Goal: Task Accomplishment & Management: Manage account settings

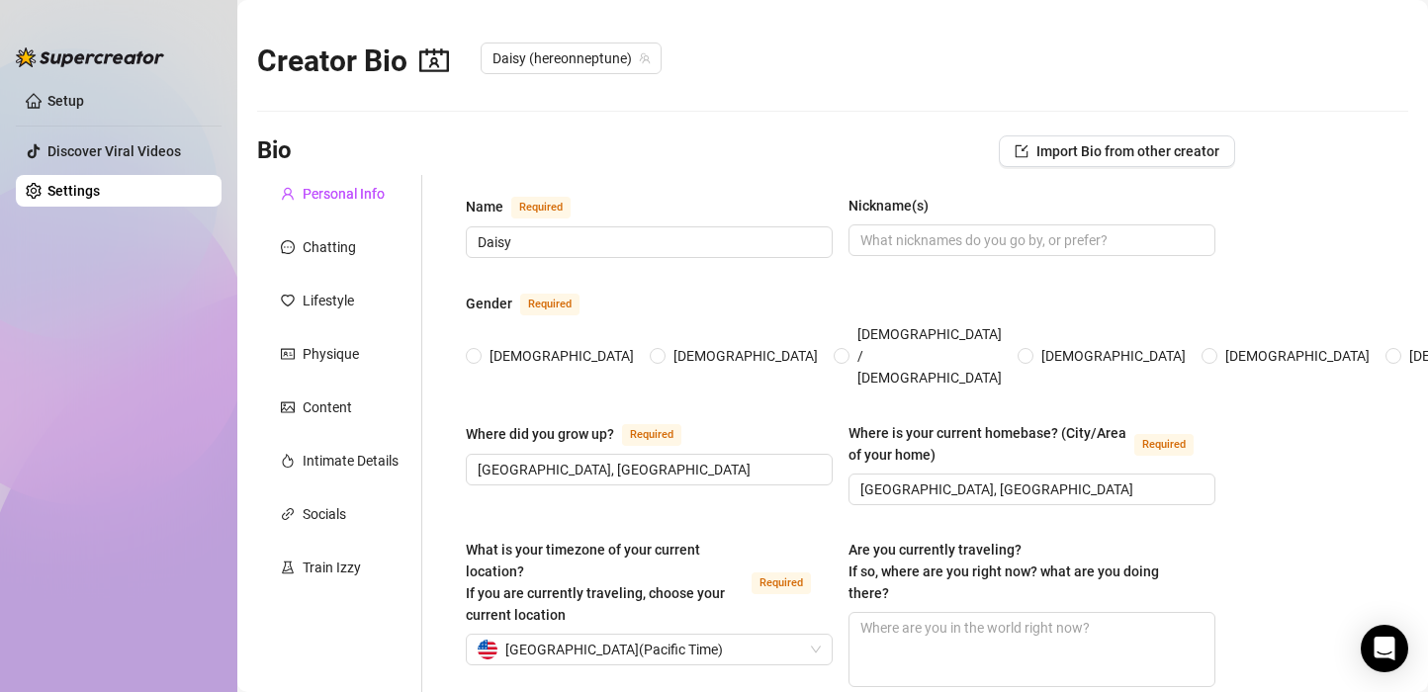
type input "[DATE]"
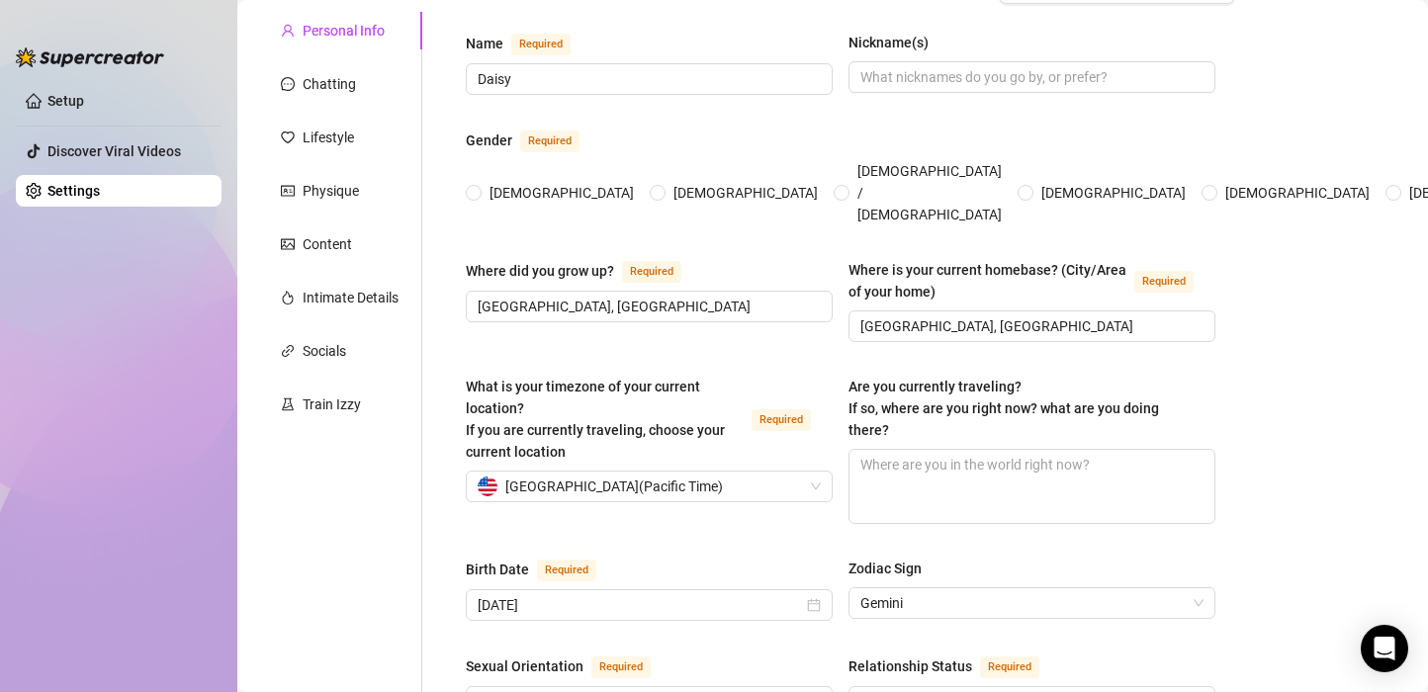
scroll to position [198, 0]
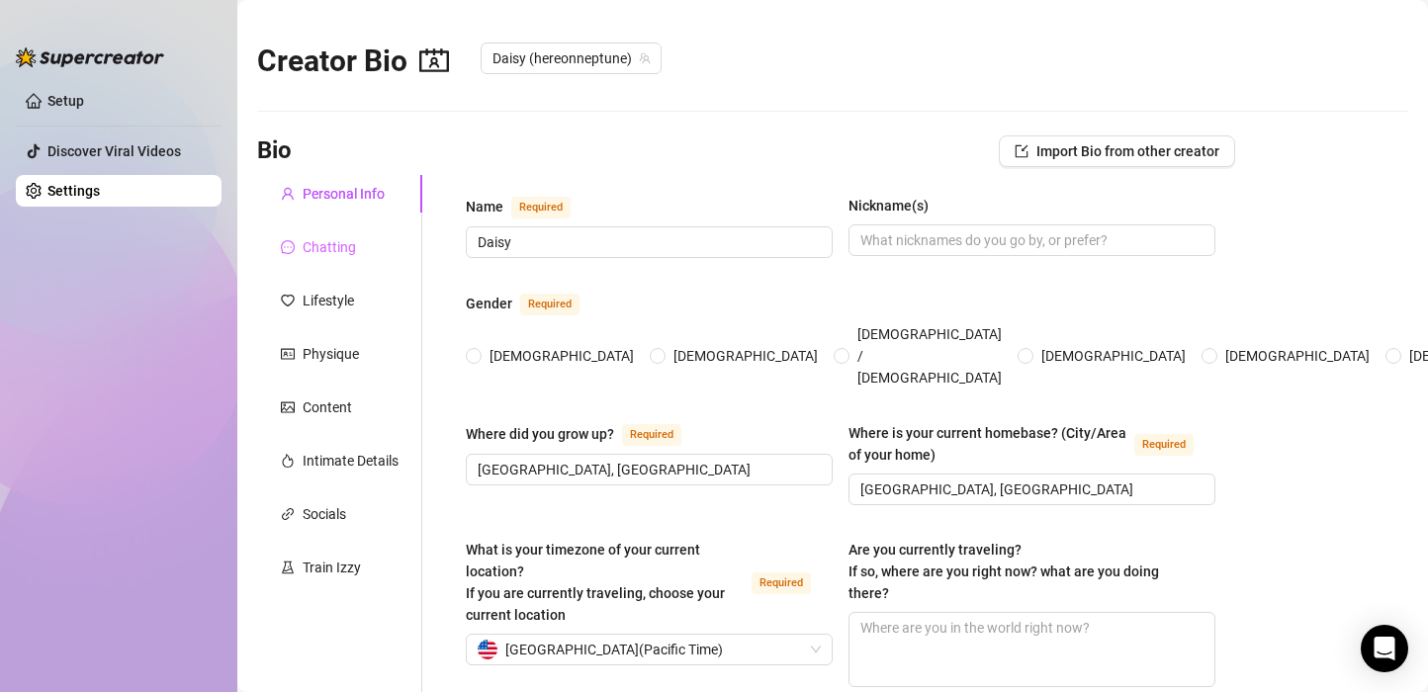
click at [265, 254] on div "Chatting" at bounding box center [339, 247] width 165 height 38
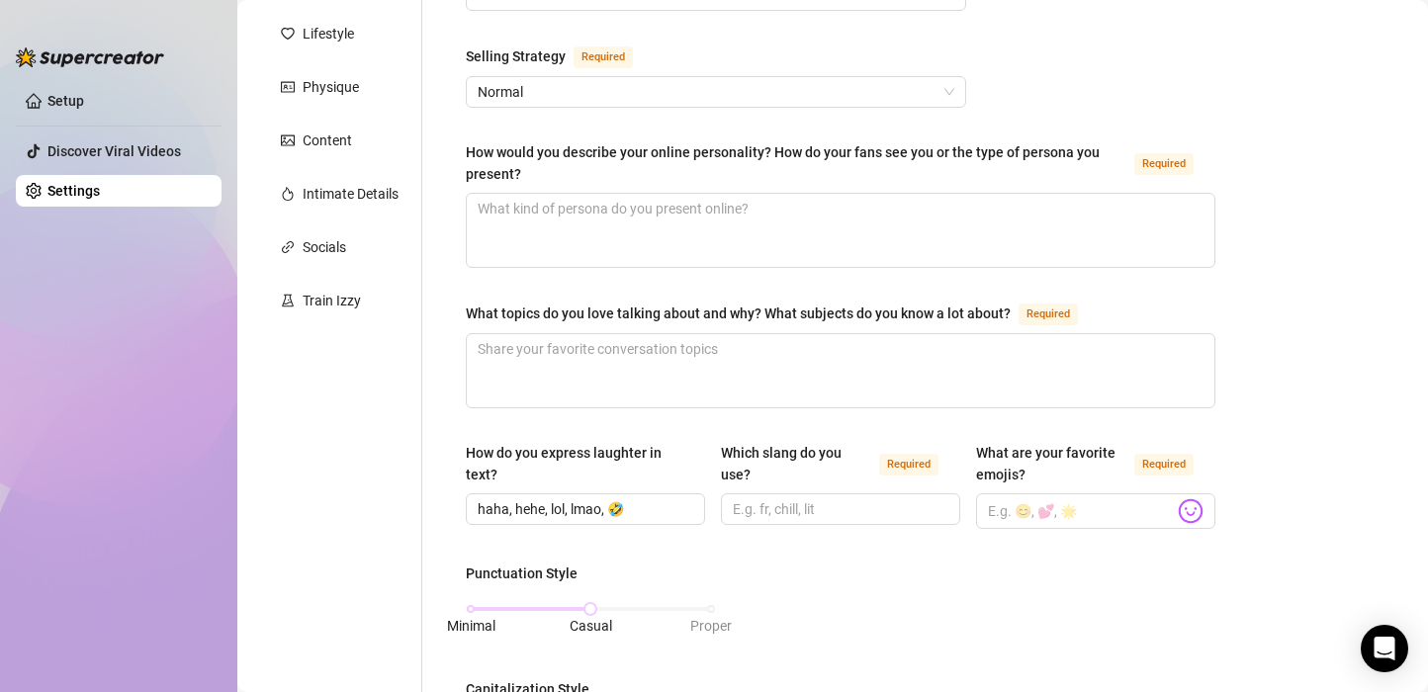
scroll to position [102, 0]
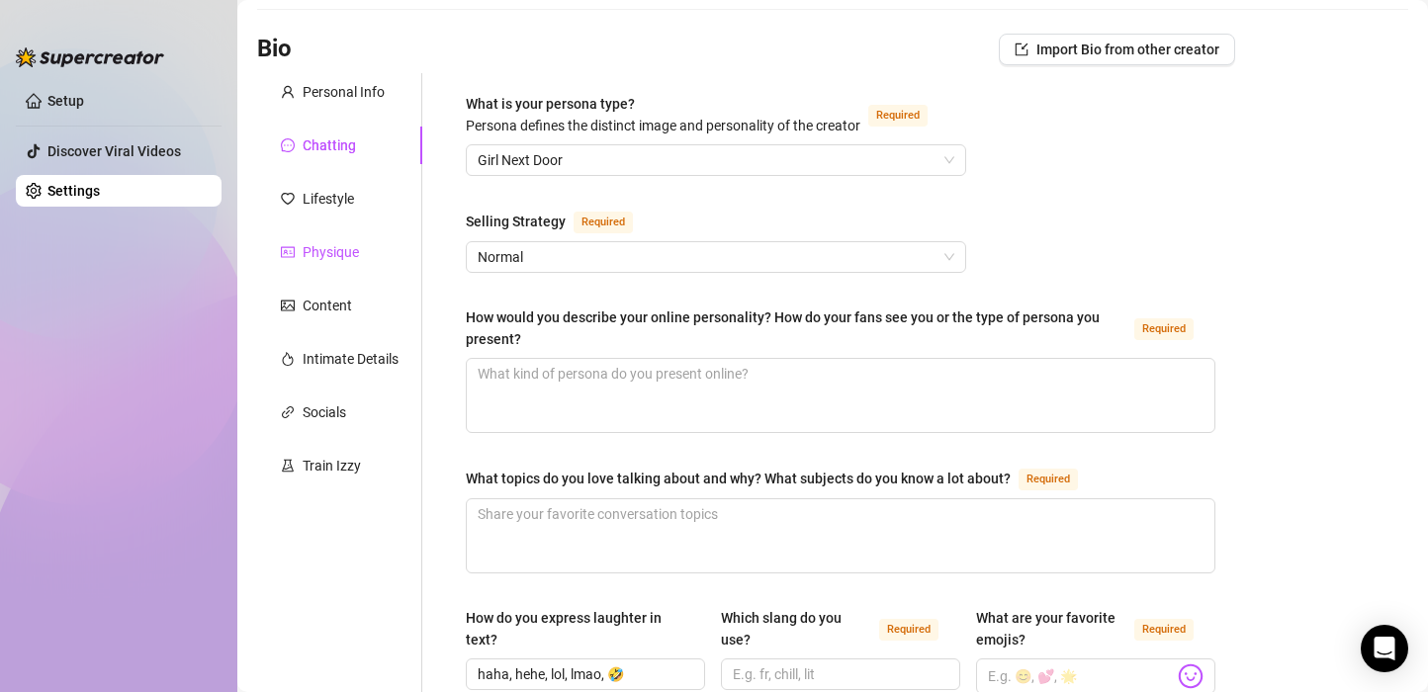
click at [354, 258] on div "Physique" at bounding box center [331, 252] width 56 height 22
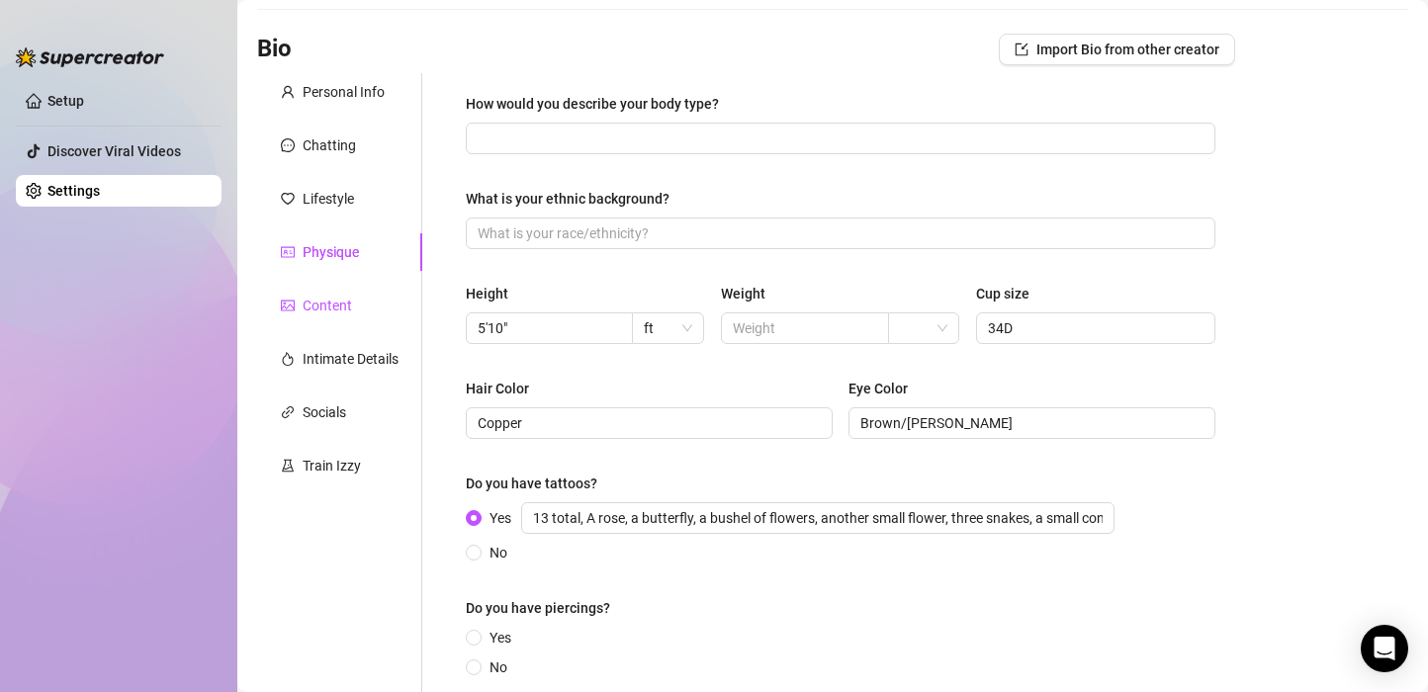
click at [340, 304] on div "Content" at bounding box center [327, 306] width 49 height 22
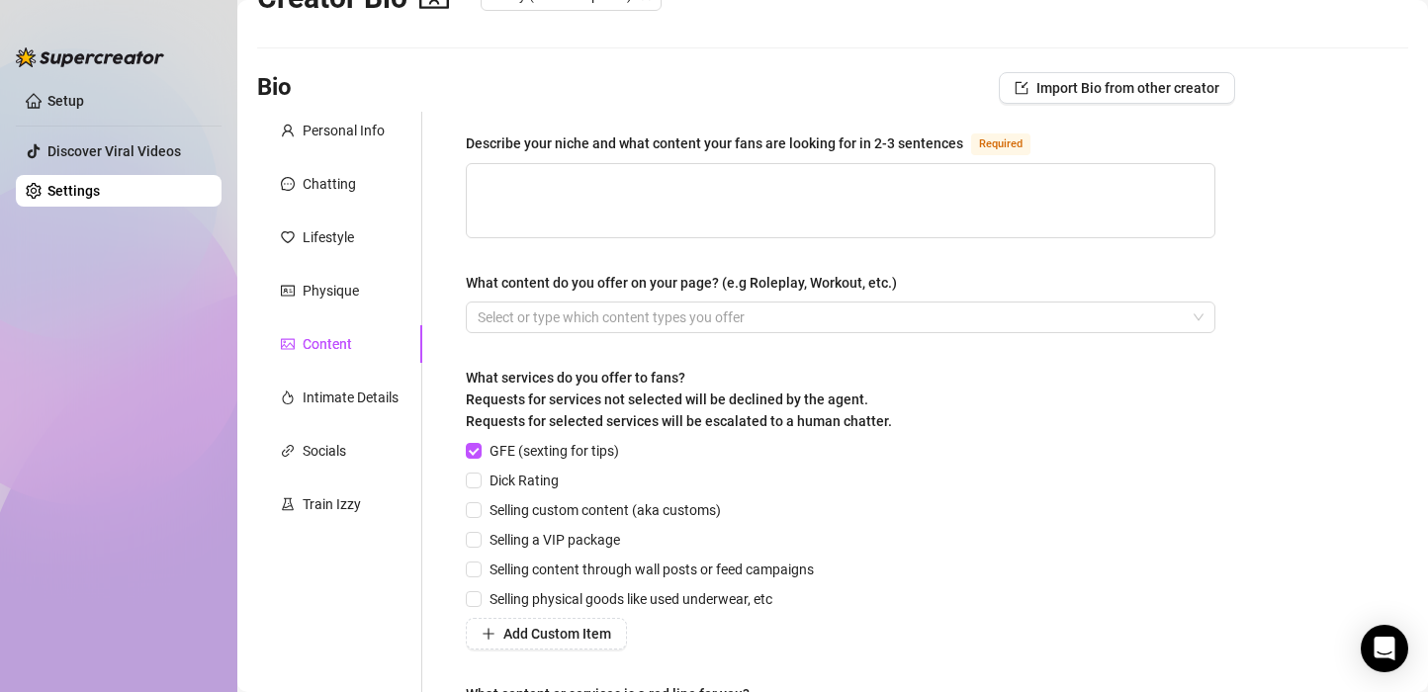
scroll to position [28, 0]
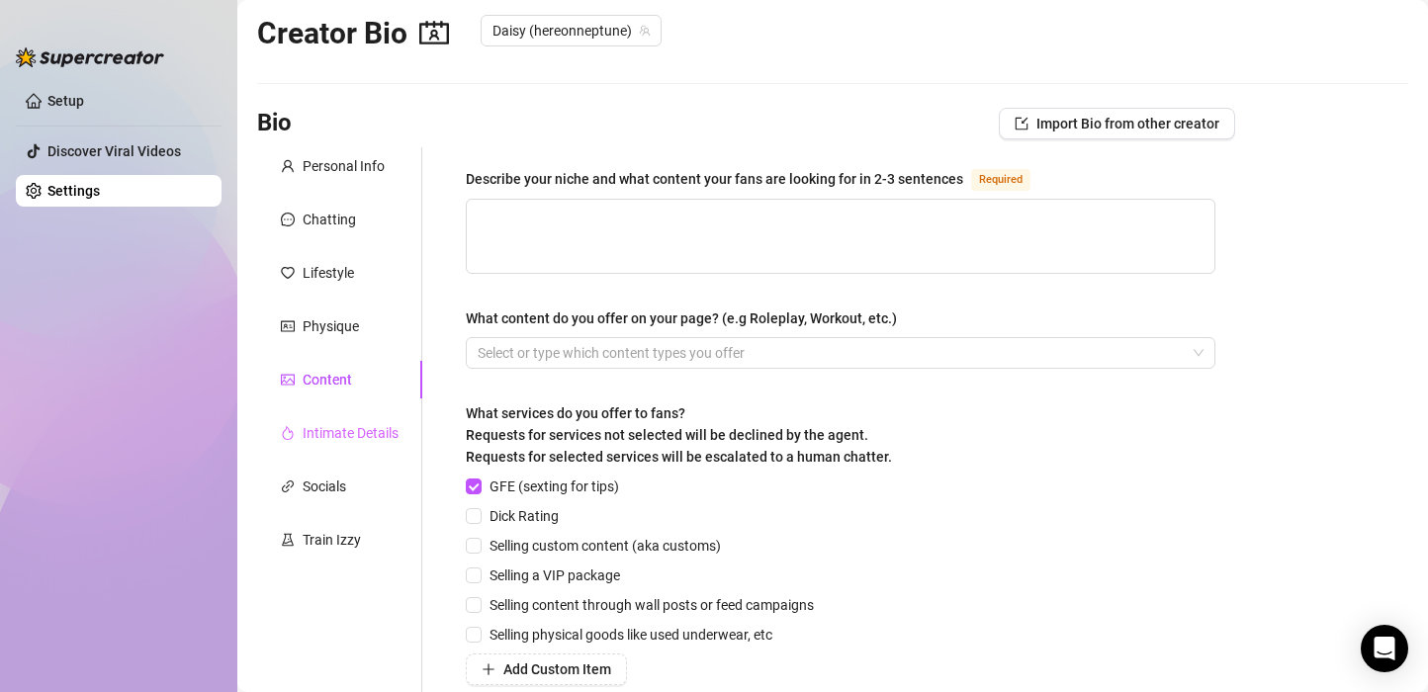
click at [350, 443] on div "Intimate Details" at bounding box center [339, 433] width 165 height 38
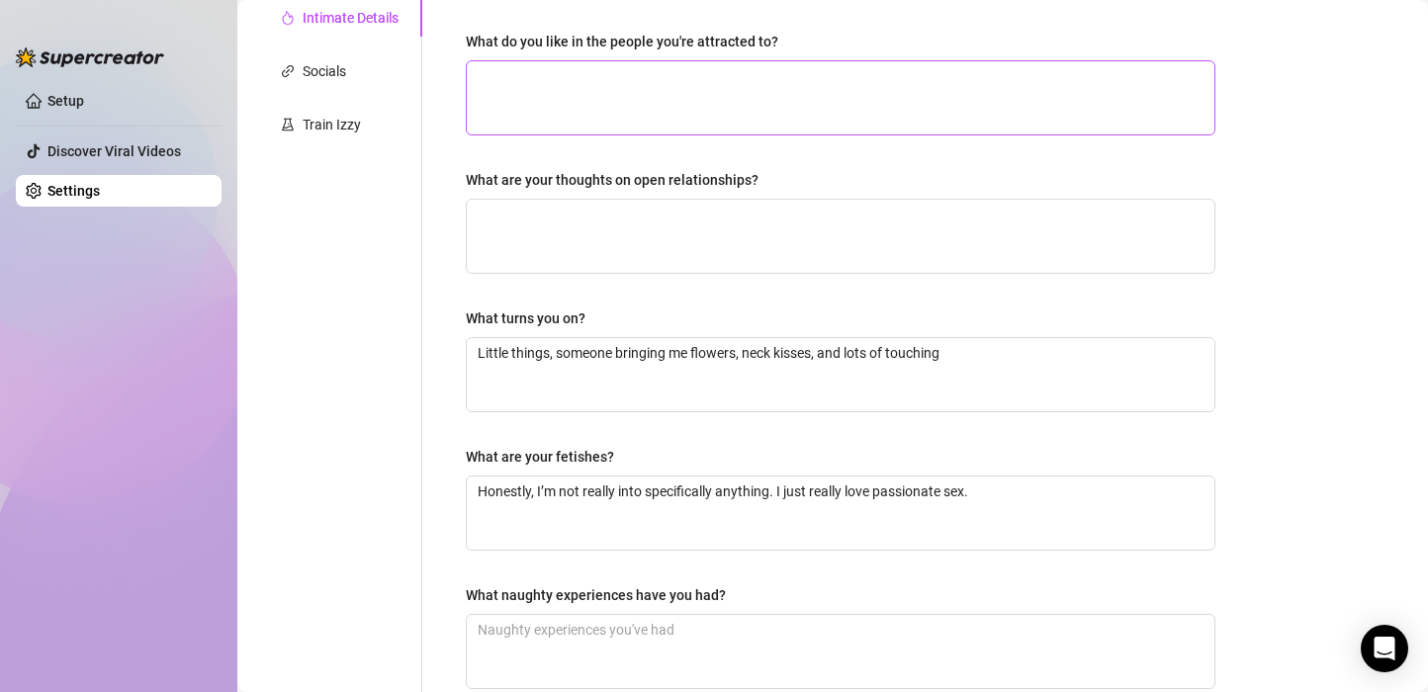
scroll to position [324, 0]
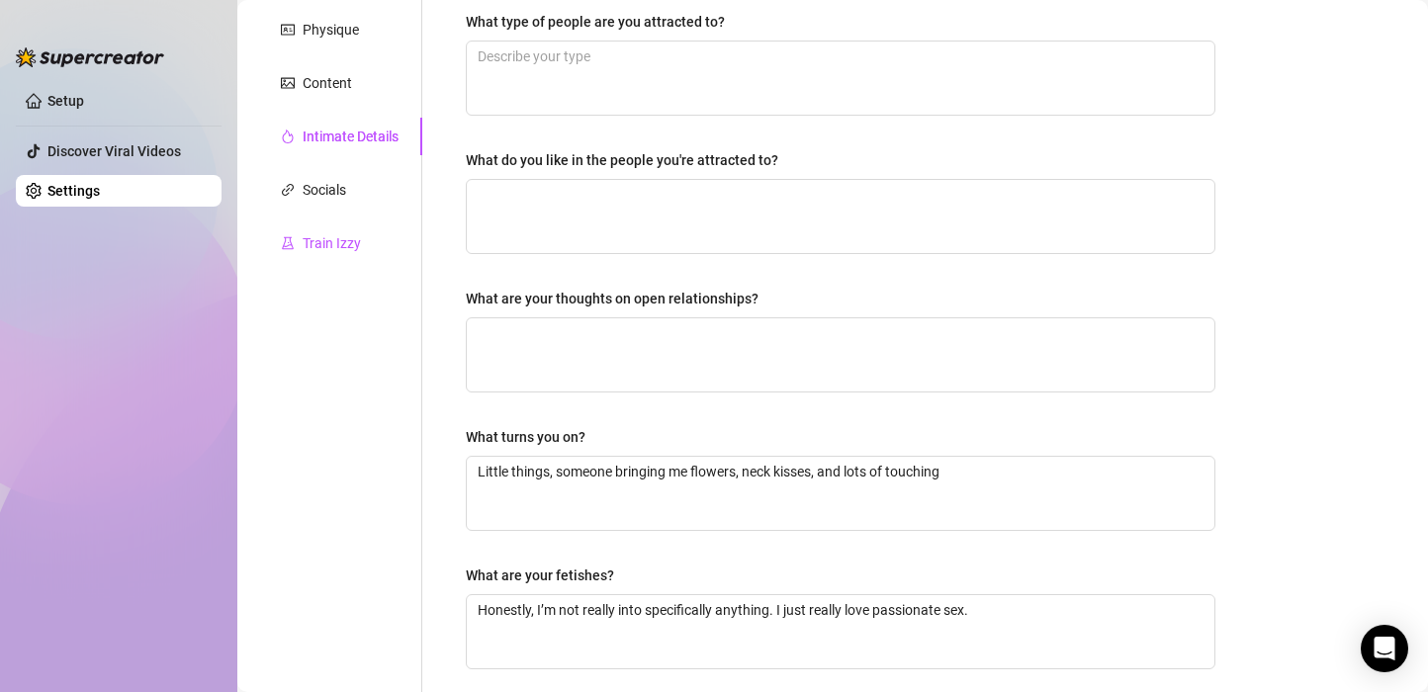
click at [322, 235] on div "Train Izzy" at bounding box center [332, 243] width 58 height 22
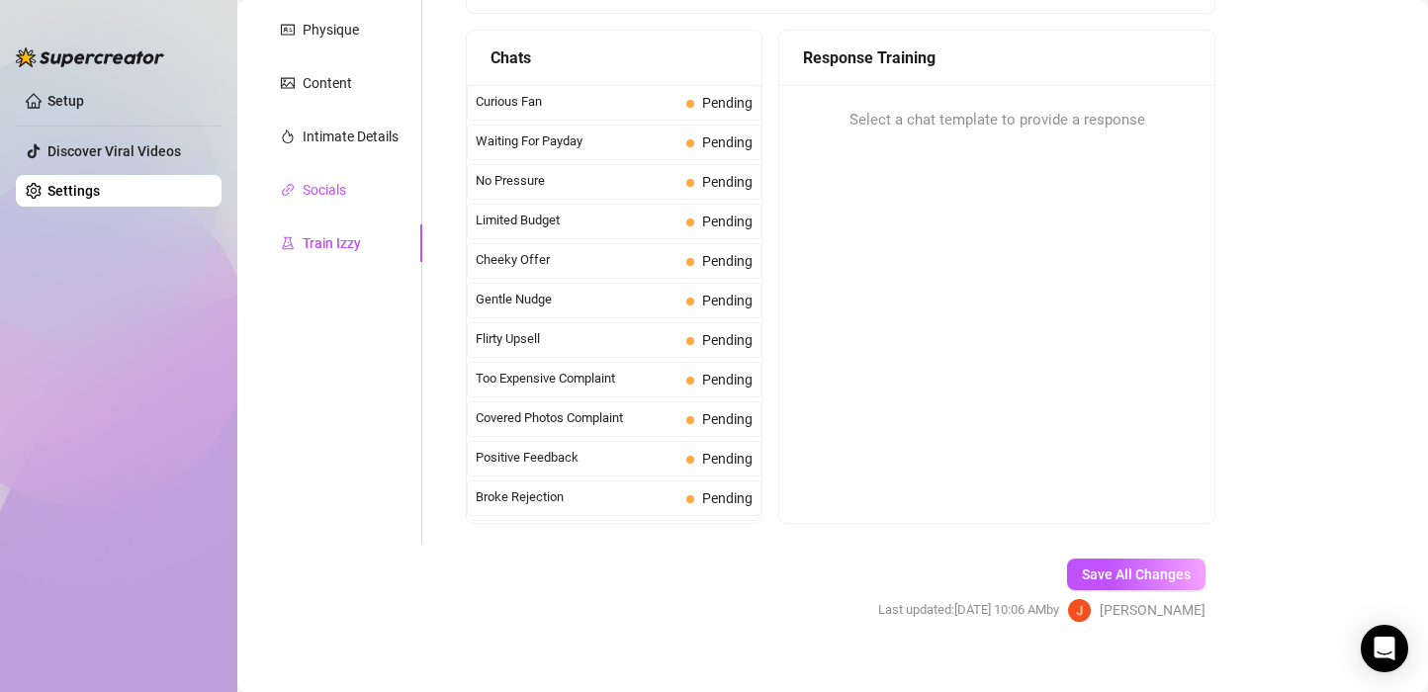
click at [322, 198] on div "Socials" at bounding box center [325, 190] width 44 height 22
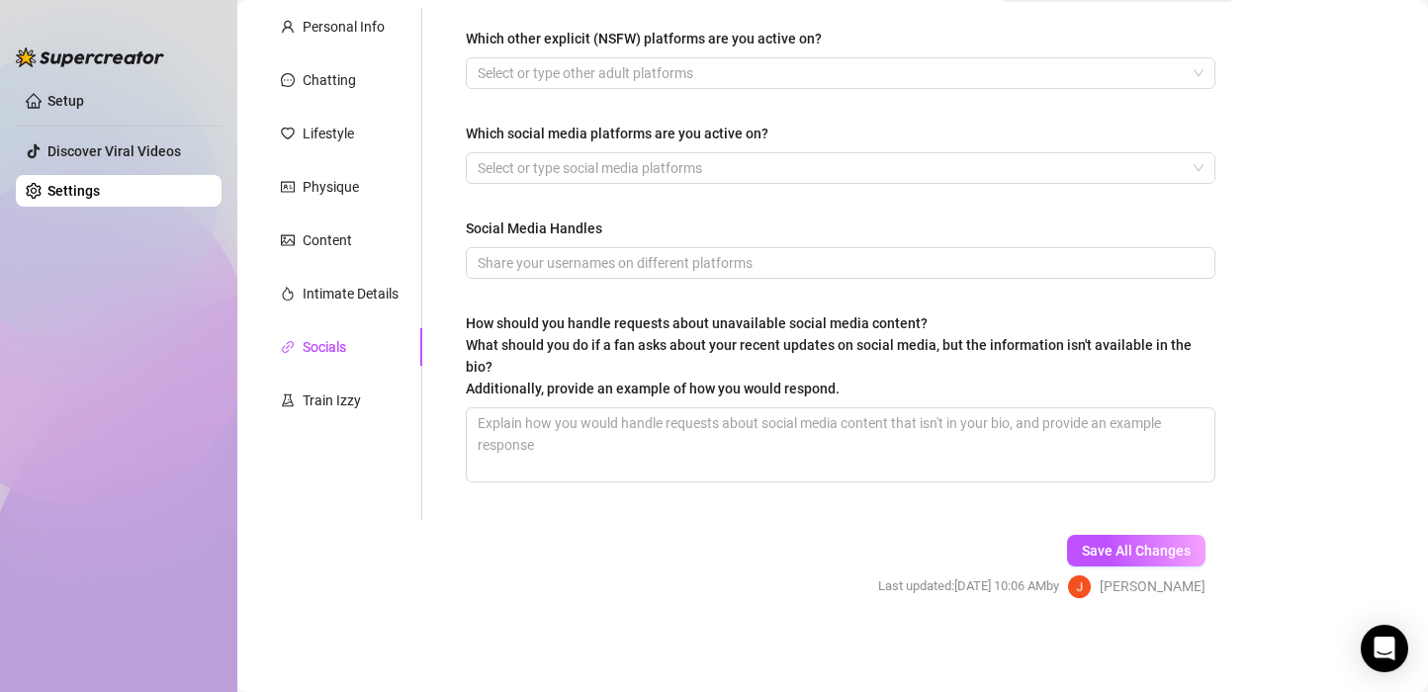
scroll to position [0, 0]
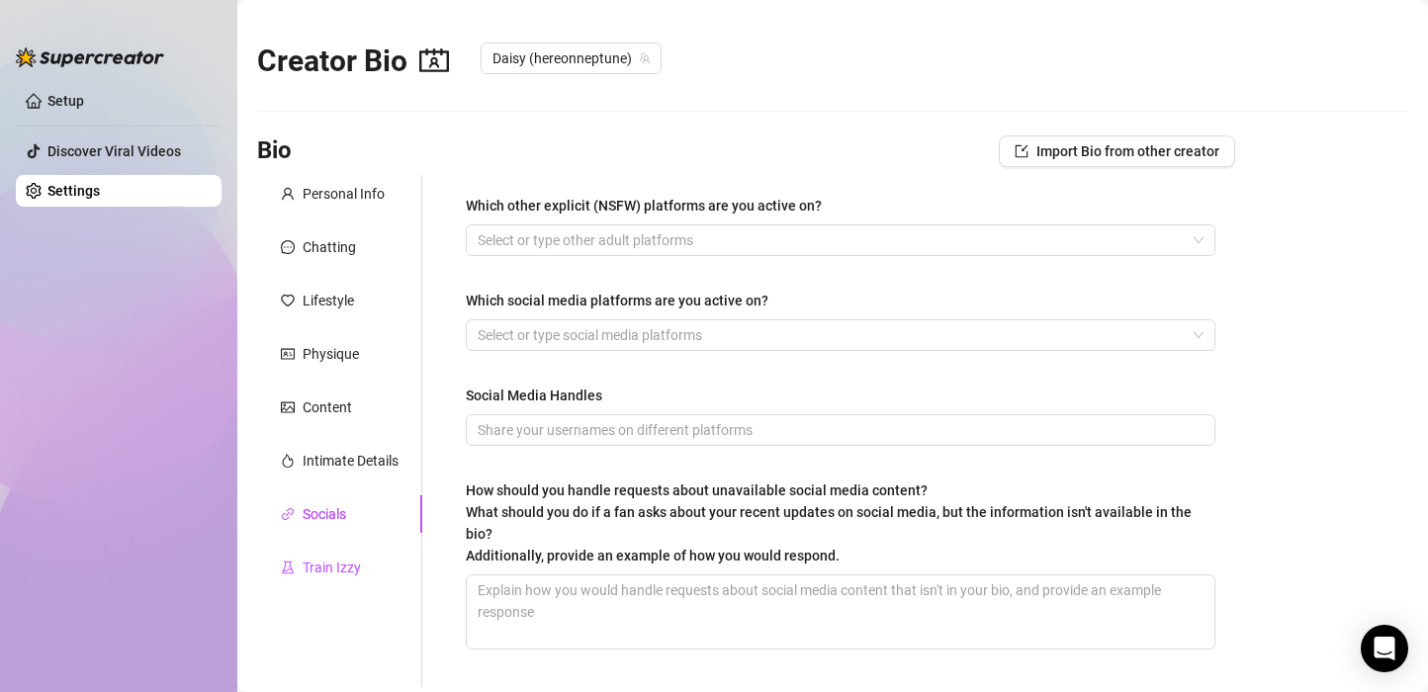
click at [326, 564] on div "Train Izzy" at bounding box center [332, 568] width 58 height 22
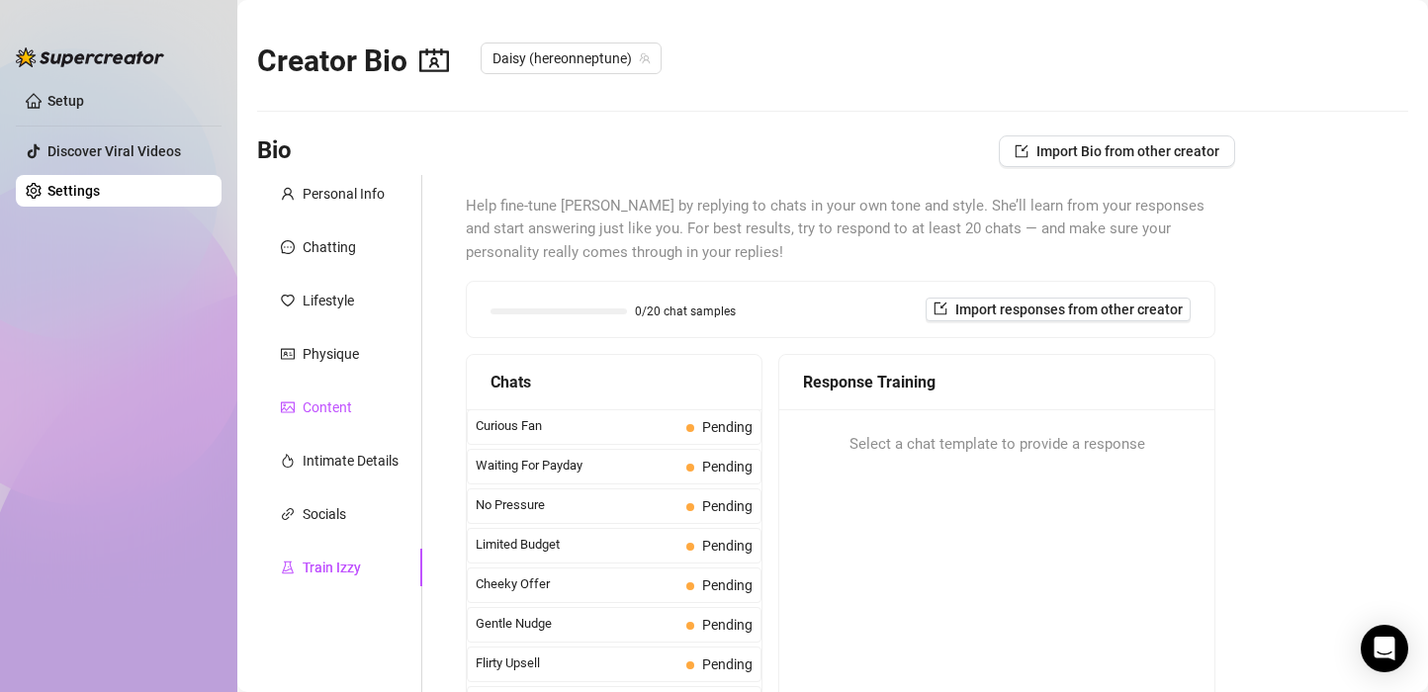
click at [323, 415] on div "Content" at bounding box center [327, 408] width 49 height 22
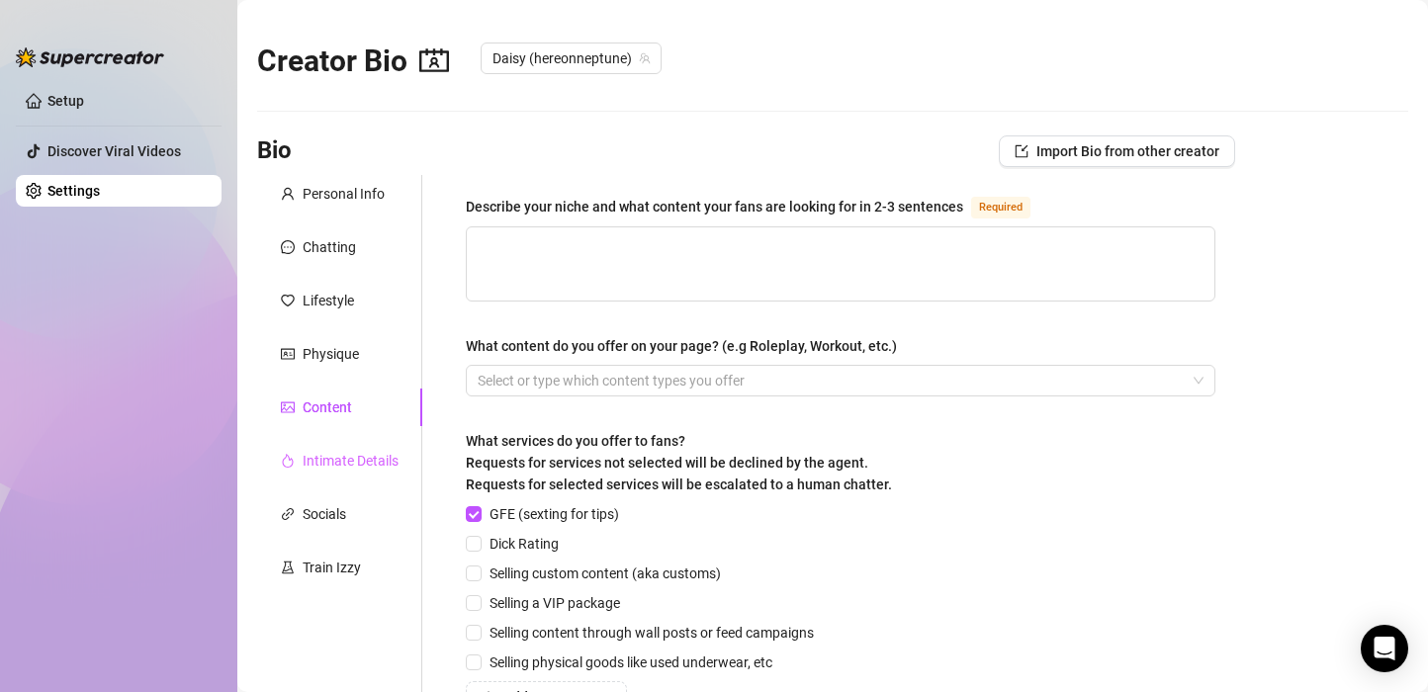
drag, startPoint x: 118, startPoint y: 381, endPoint x: 375, endPoint y: 471, distance: 272.5
click at [118, 381] on ul "Setup Discover Viral Videos Settings" at bounding box center [119, 372] width 206 height 590
